Goal: Information Seeking & Learning: Find specific page/section

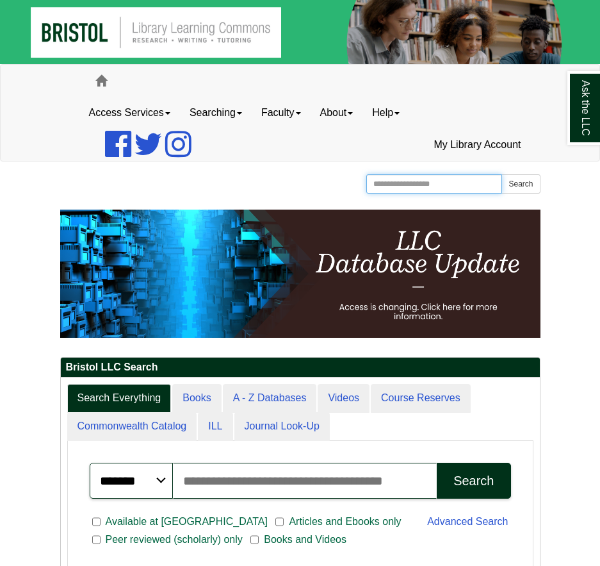
click at [461, 179] on input "Search the Website" at bounding box center [435, 183] width 136 height 19
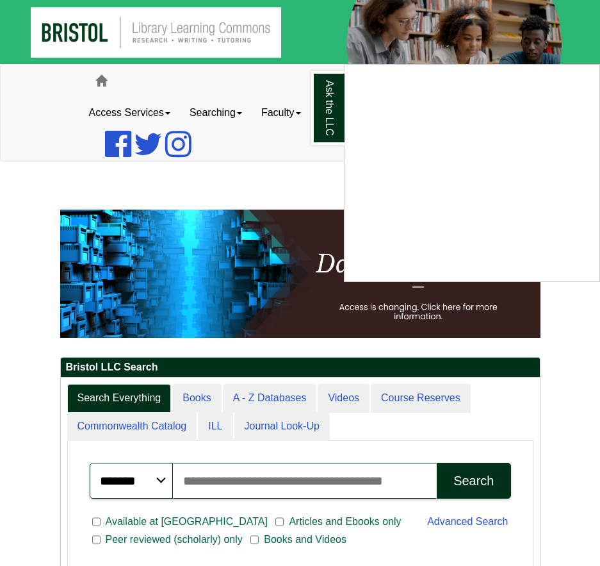
click at [224, 196] on div "Ask the LLC" at bounding box center [300, 283] width 600 height 566
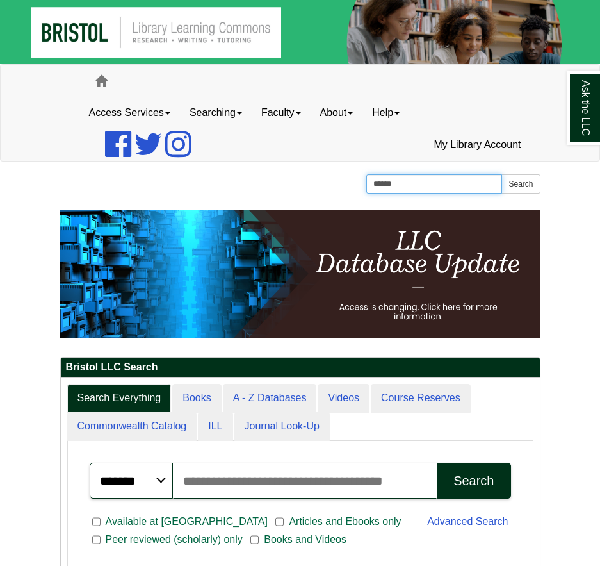
click at [422, 181] on input "******" at bounding box center [435, 183] width 136 height 19
type input "********"
click at [502, 174] on button "Search" at bounding box center [521, 183] width 38 height 19
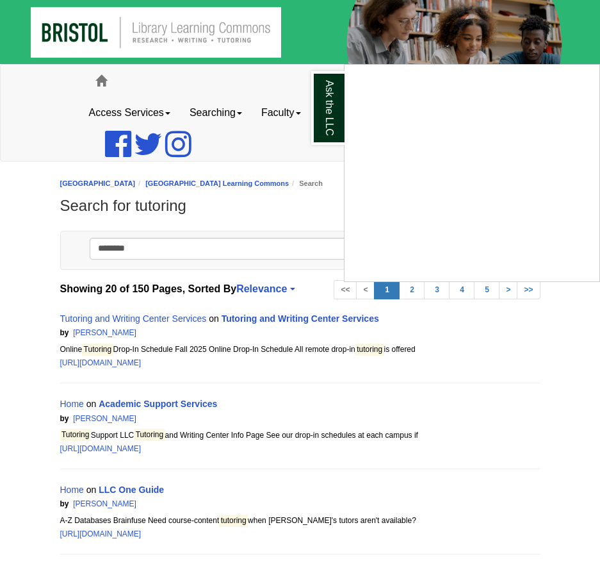
scroll to position [64, 0]
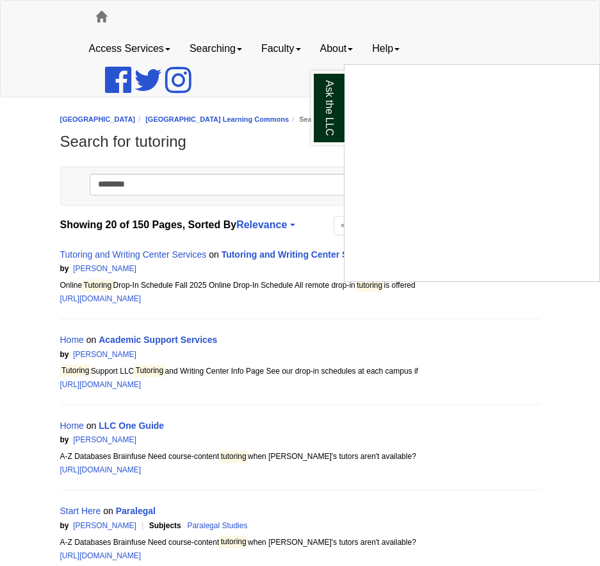
click at [152, 252] on div "Ask the LLC" at bounding box center [300, 283] width 600 height 566
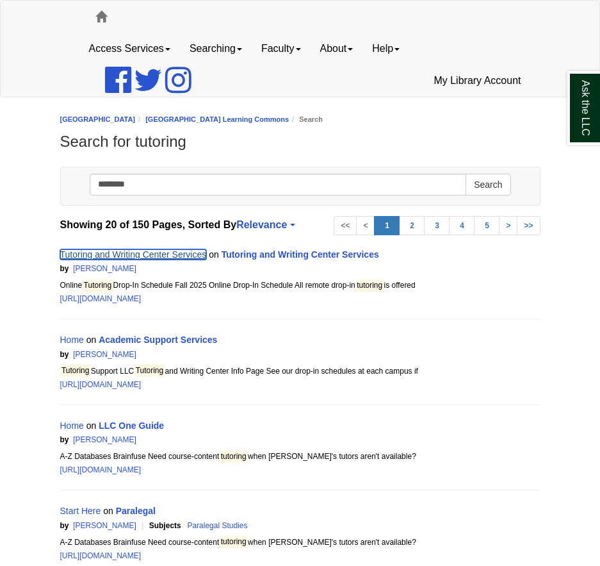
click at [152, 252] on link "Tutoring and Writing Center Services" at bounding box center [133, 254] width 147 height 10
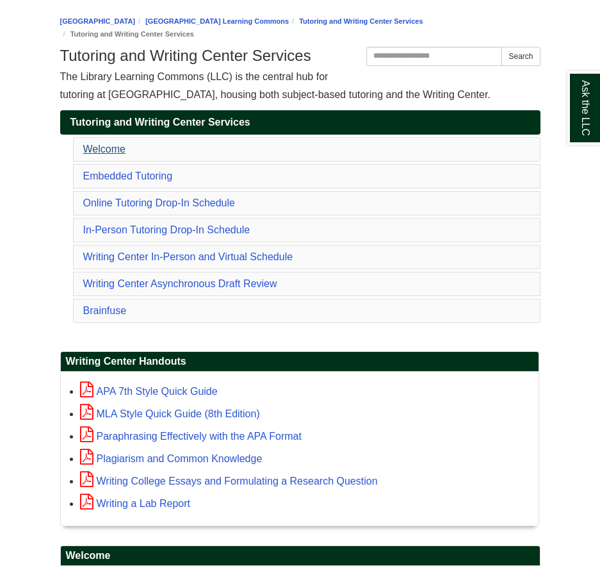
scroll to position [192, 0]
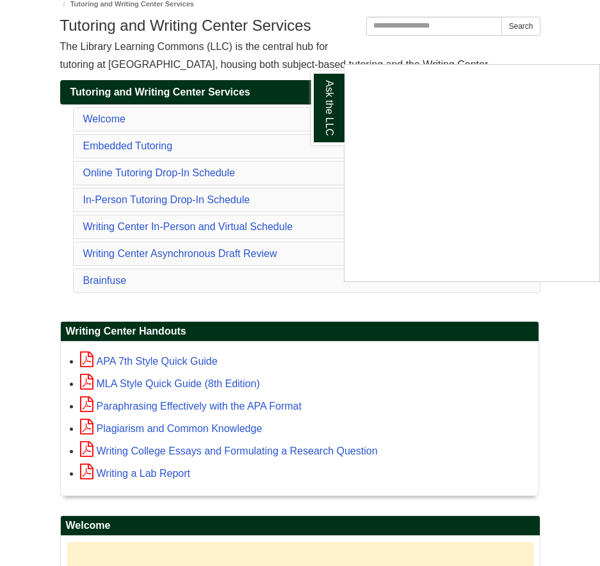
click at [149, 171] on div "Ask the LLC" at bounding box center [300, 283] width 600 height 566
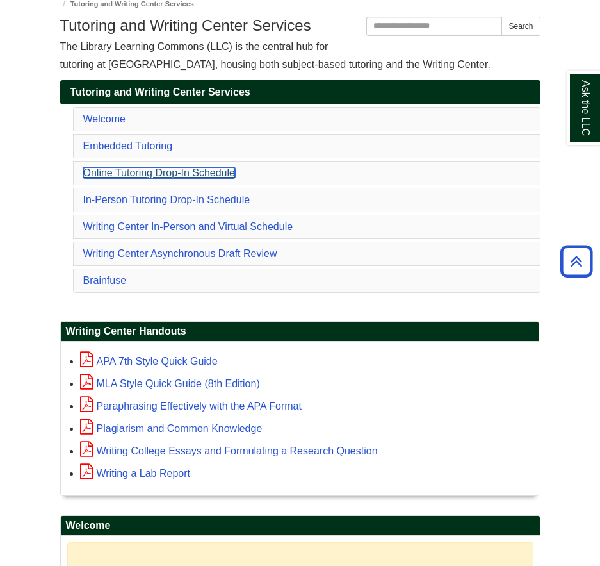
click at [149, 171] on link "Online Tutoring Drop-In Schedule" at bounding box center [159, 172] width 152 height 11
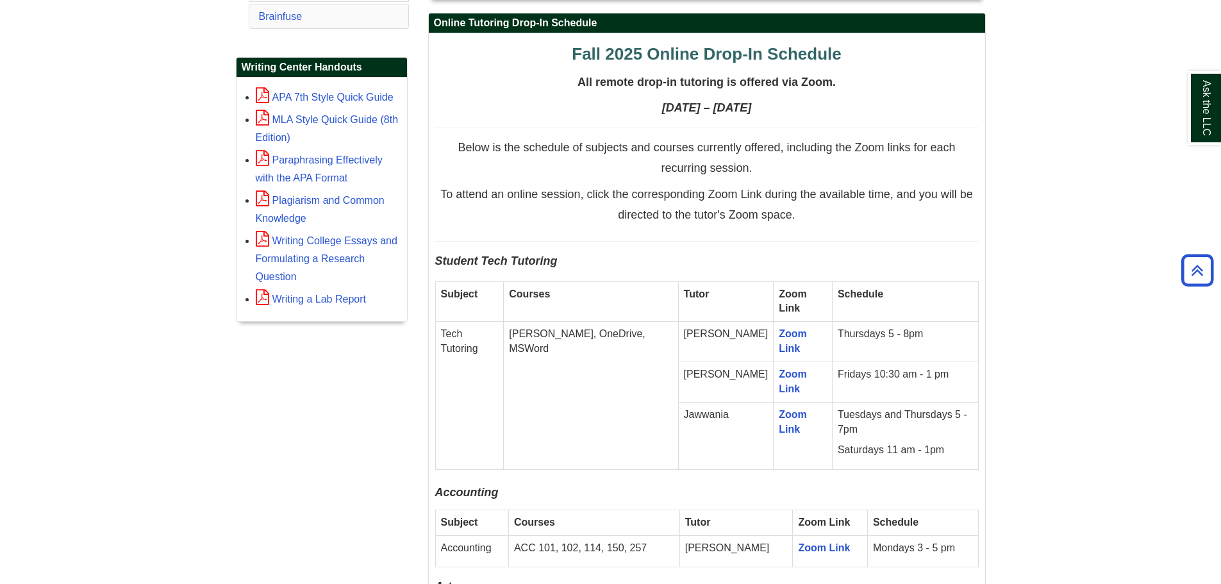
scroll to position [528, 0]
